Goal: Task Accomplishment & Management: Use online tool/utility

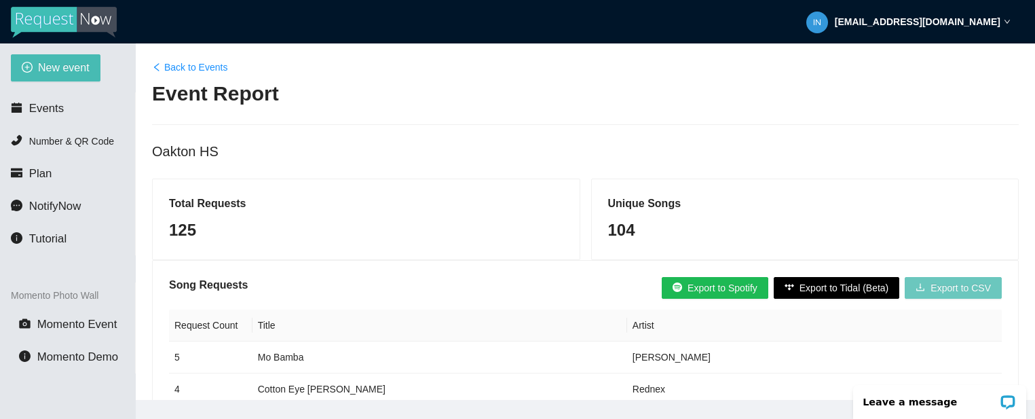
click at [949, 284] on span "Export to CSV" at bounding box center [960, 287] width 60 height 15
click at [174, 64] on link "Back to Events" at bounding box center [189, 67] width 75 height 15
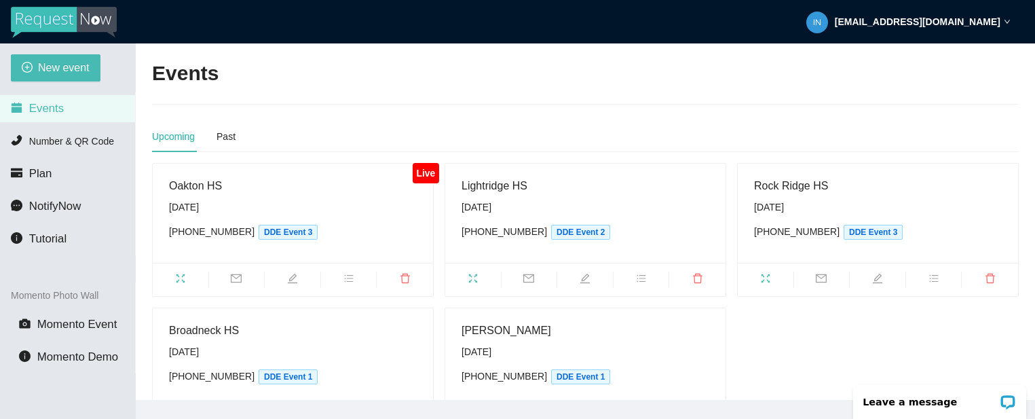
click at [397, 104] on div at bounding box center [585, 104] width 867 height 1
